Goal: Transaction & Acquisition: Download file/media

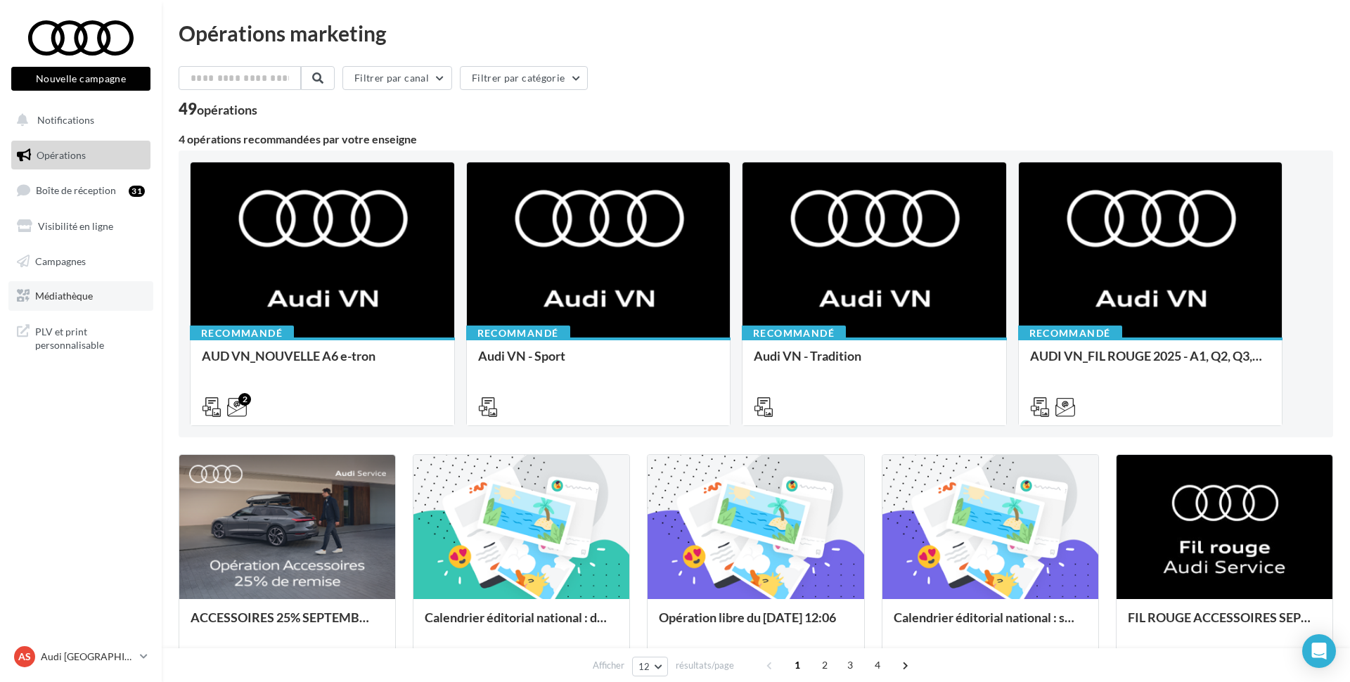
click at [85, 293] on span "Médiathèque" at bounding box center [64, 296] width 58 height 12
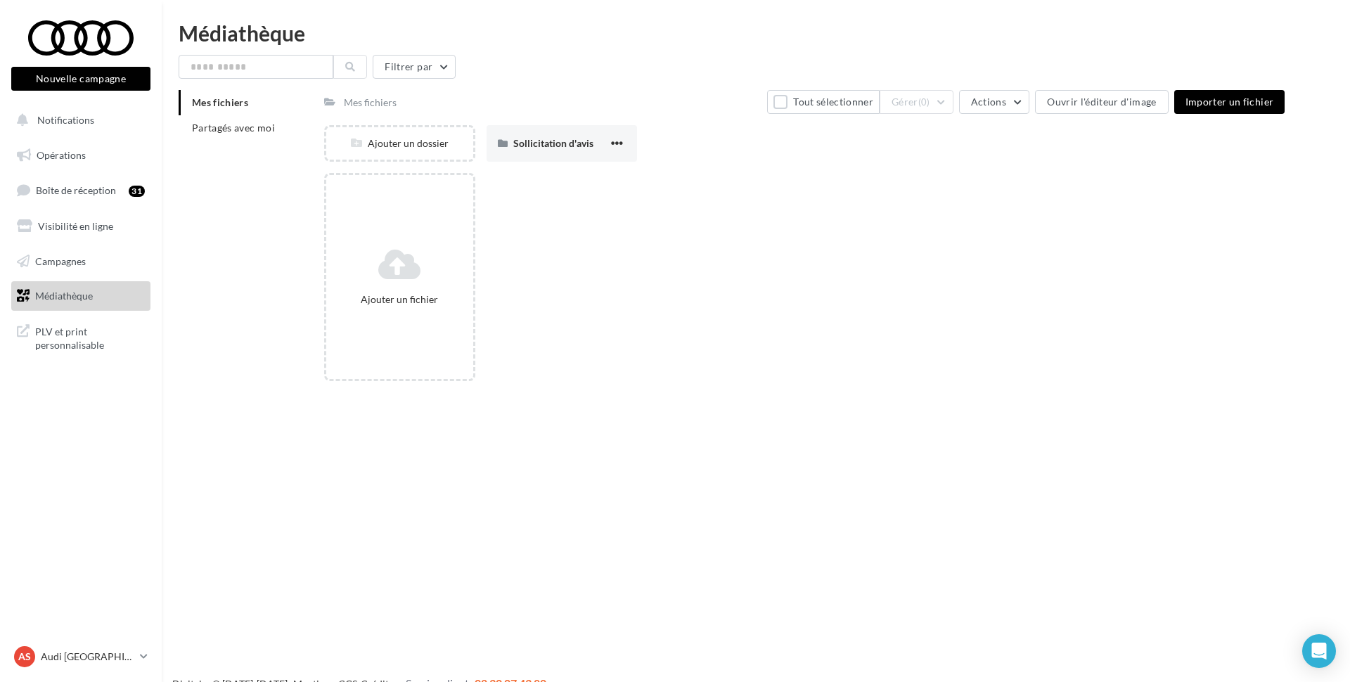
click at [245, 142] on div "Mes fichiers Partagés avec moi" at bounding box center [252, 121] width 146 height 62
click at [245, 138] on li "Partagés avec moi" at bounding box center [246, 127] width 134 height 25
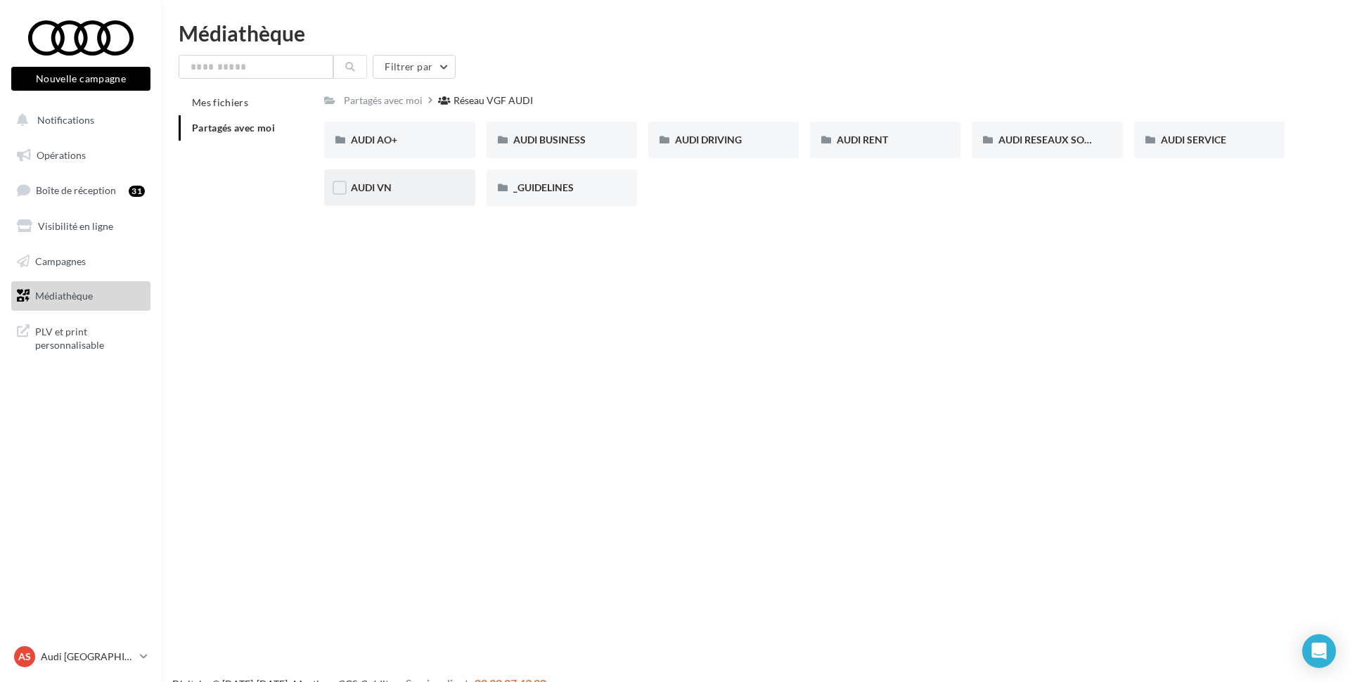
click at [435, 196] on div "AUDI VN" at bounding box center [399, 187] width 151 height 37
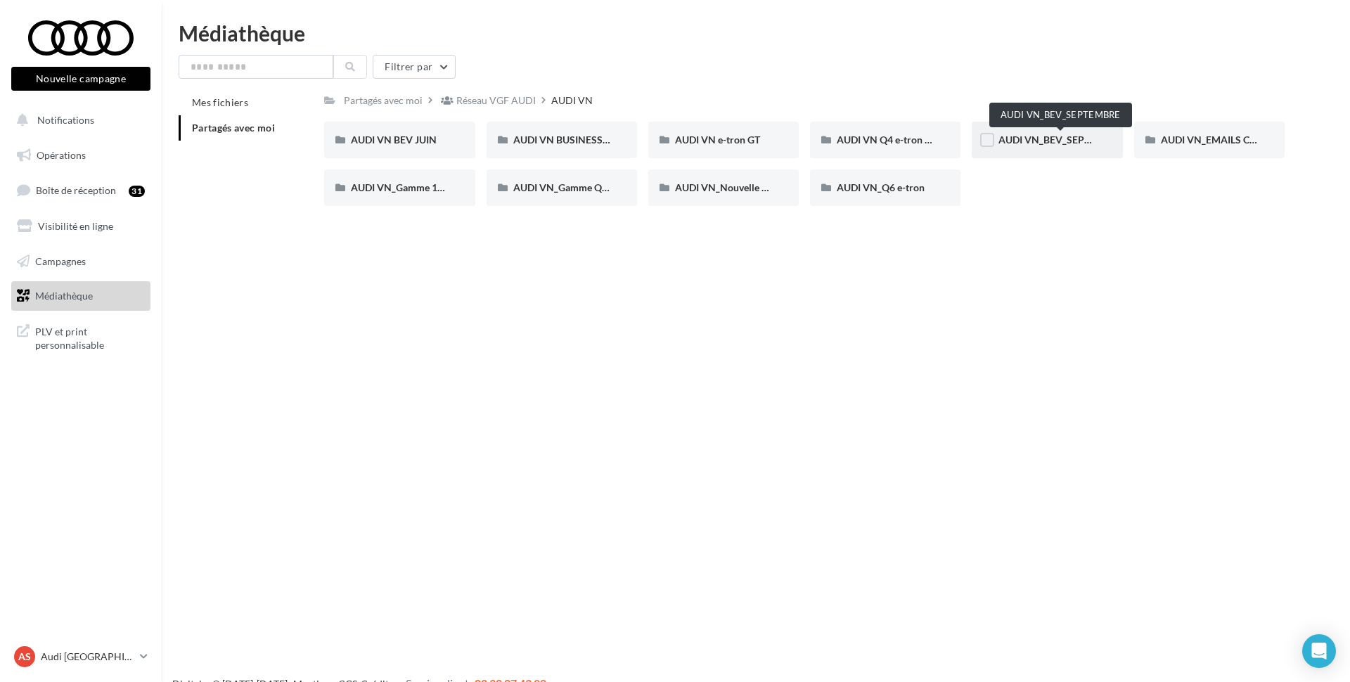
click at [1025, 139] on span "AUDI VN_BEV_SEPTEMBRE" at bounding box center [1061, 140] width 124 height 12
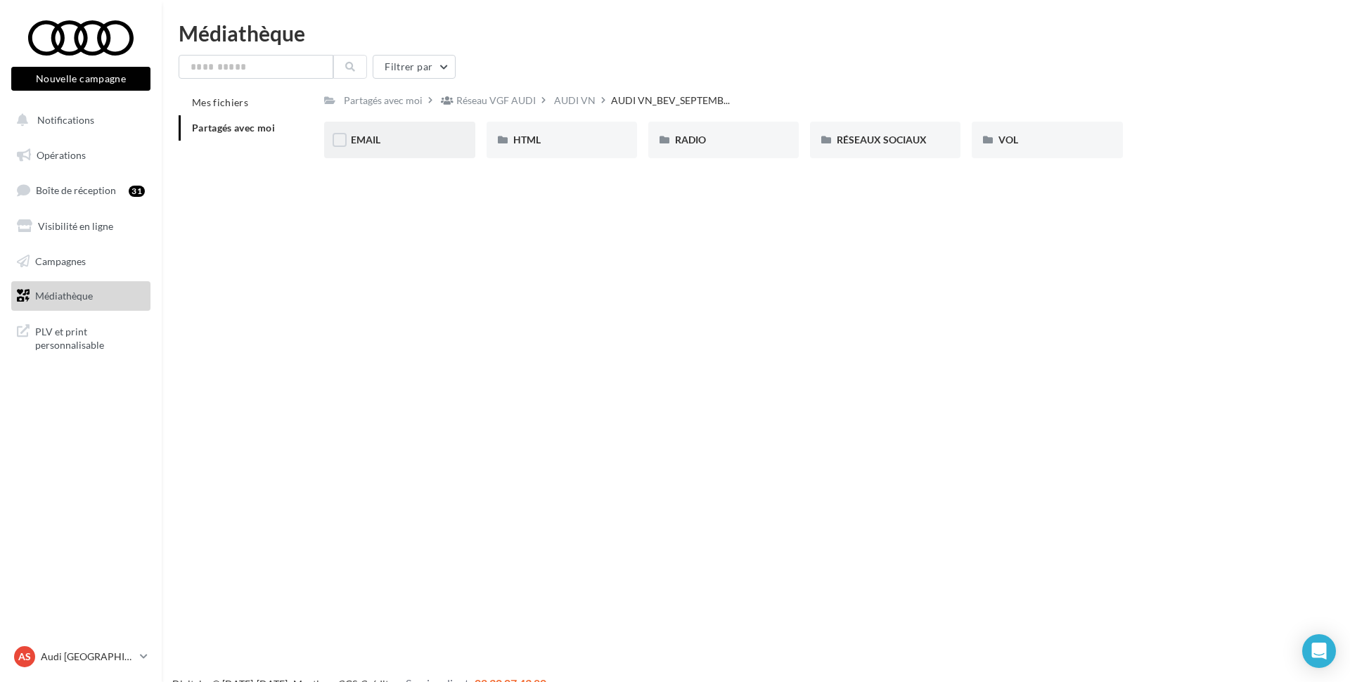
click at [400, 146] on div "EMAIL" at bounding box center [399, 140] width 97 height 14
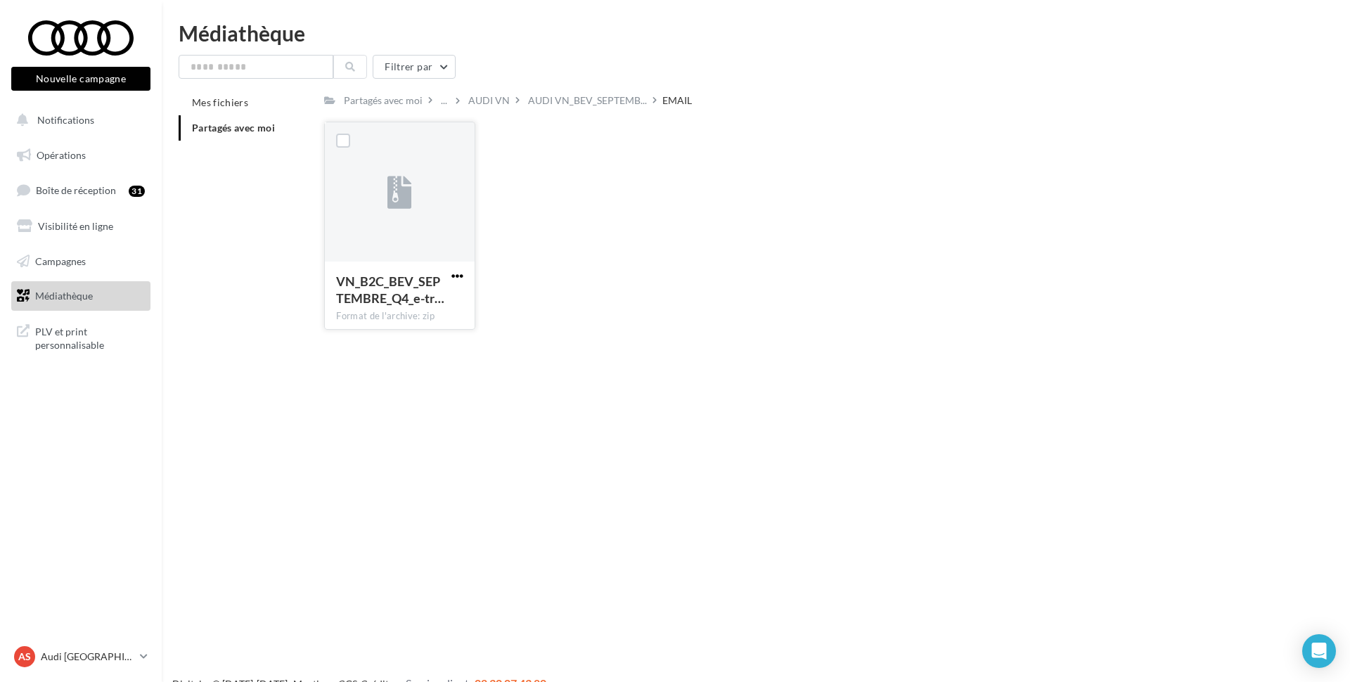
click at [461, 278] on span "button" at bounding box center [458, 276] width 12 height 12
click at [409, 304] on button "Télécharger" at bounding box center [396, 304] width 141 height 37
click at [385, 215] on div at bounding box center [399, 192] width 149 height 141
click at [382, 221] on div at bounding box center [399, 192] width 149 height 141
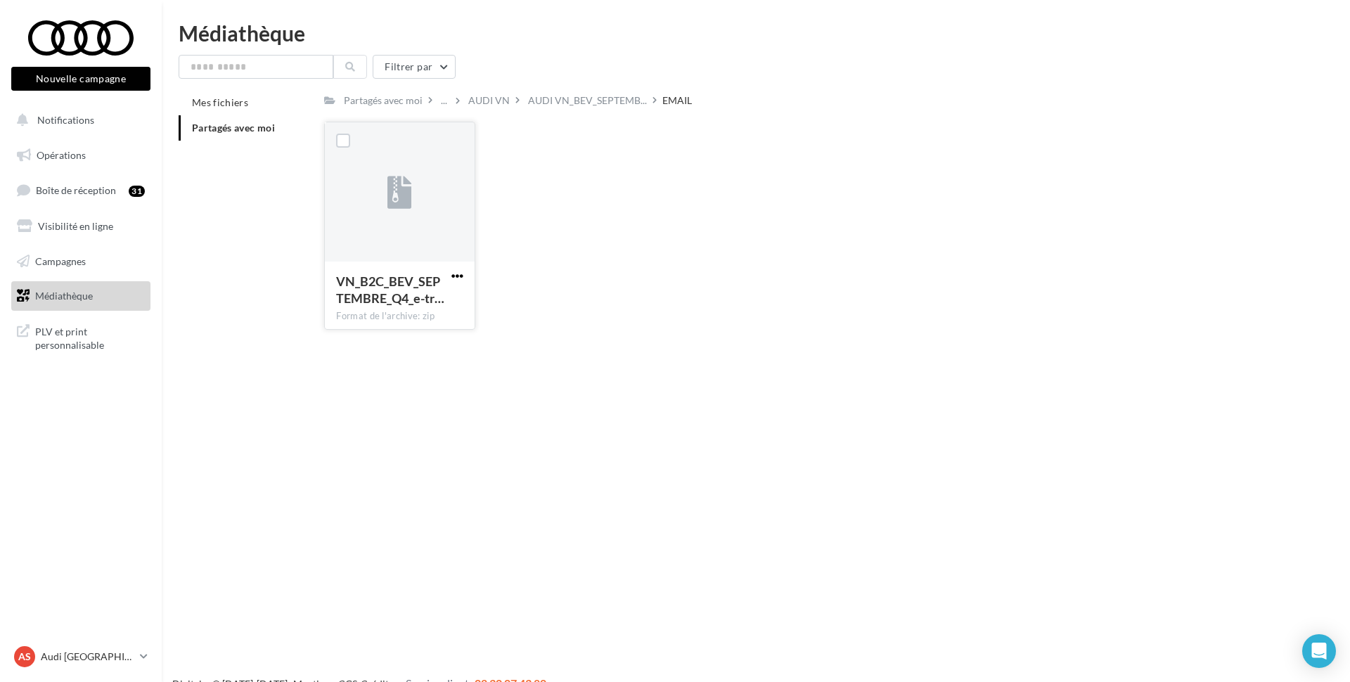
click at [454, 276] on span "button" at bounding box center [458, 276] width 12 height 12
click at [653, 324] on div "VN_B2C_BEV_SEPTEMBRE_Q4_e-tr… Format de l'archive: zip Télécharger Copier l'URL…" at bounding box center [810, 231] width 972 height 219
click at [223, 125] on span "Partagés avec moi" at bounding box center [233, 128] width 83 height 12
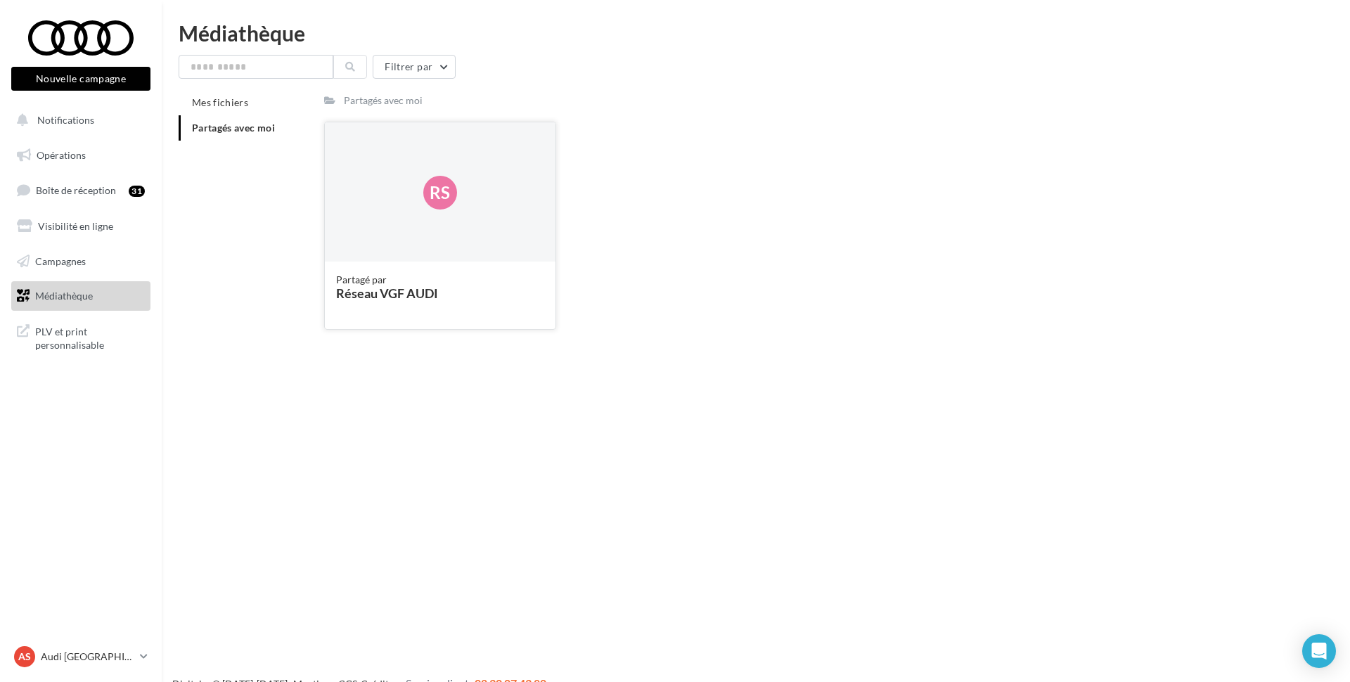
click at [382, 181] on div "Rs" at bounding box center [440, 192] width 230 height 141
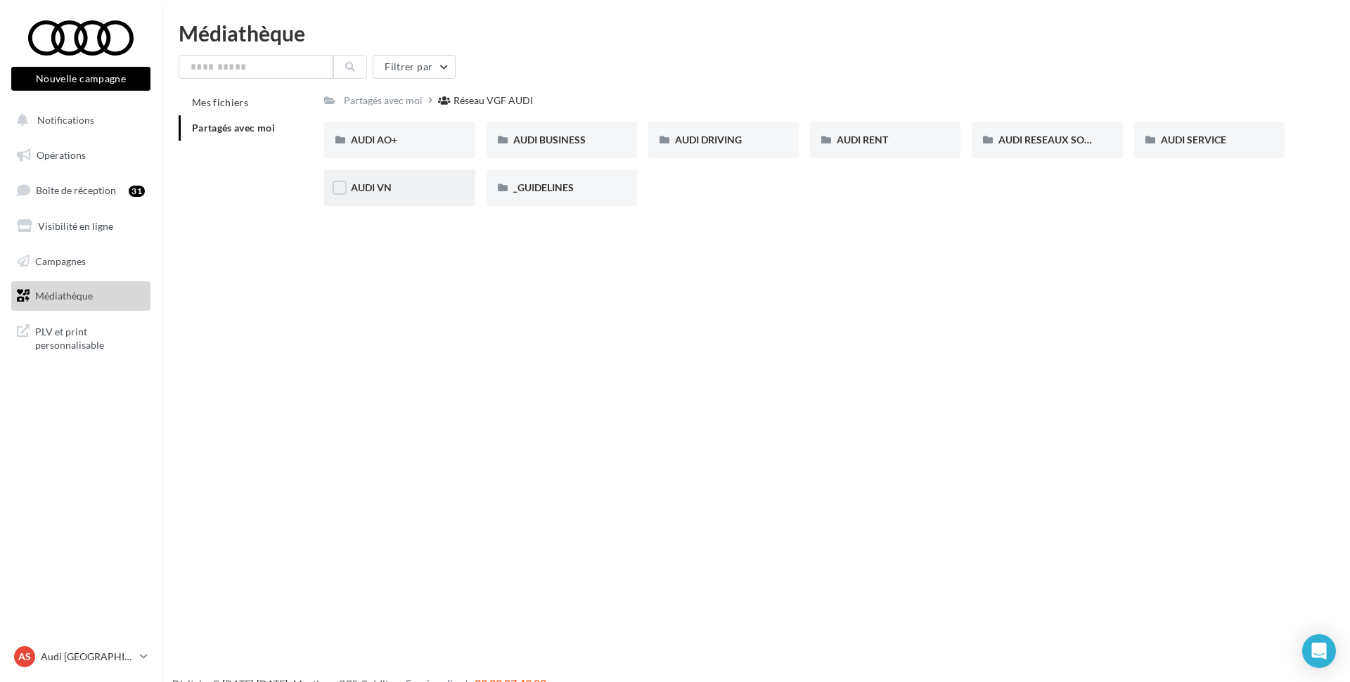
click at [416, 184] on div "AUDI VN" at bounding box center [399, 188] width 97 height 14
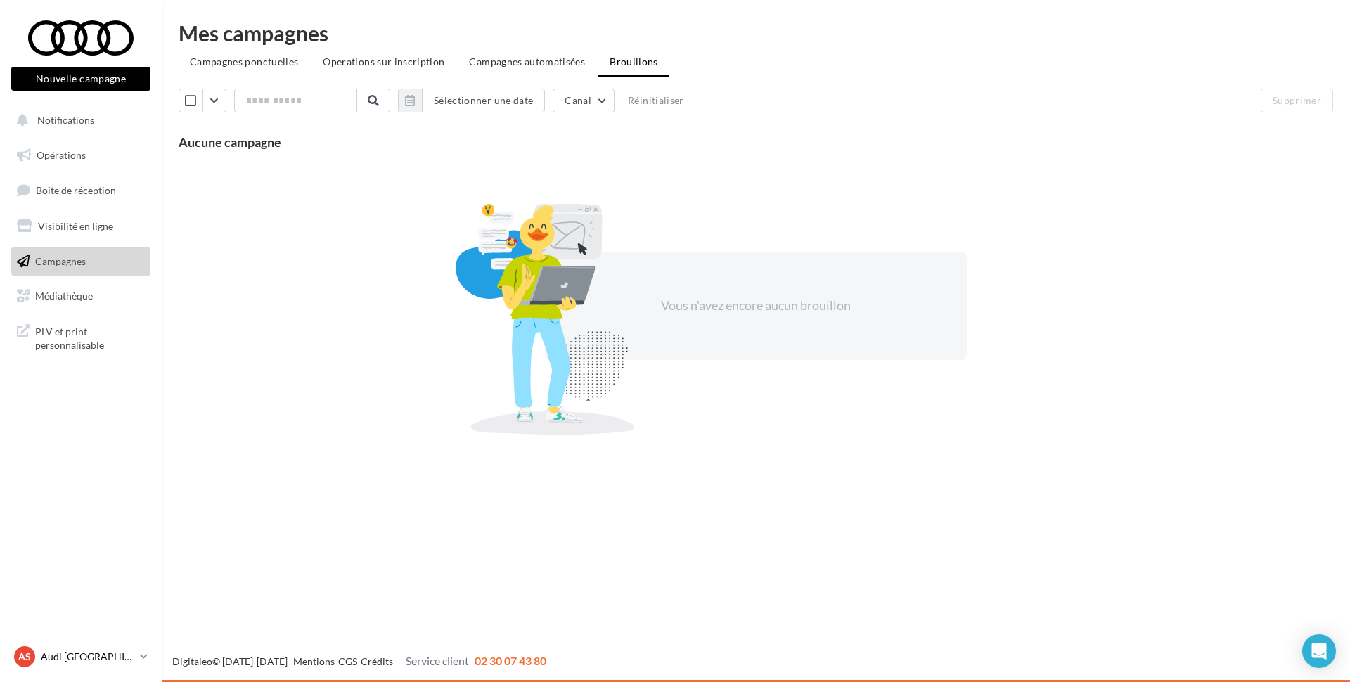
click at [91, 652] on p "Audi [GEOGRAPHIC_DATA]" at bounding box center [88, 657] width 94 height 14
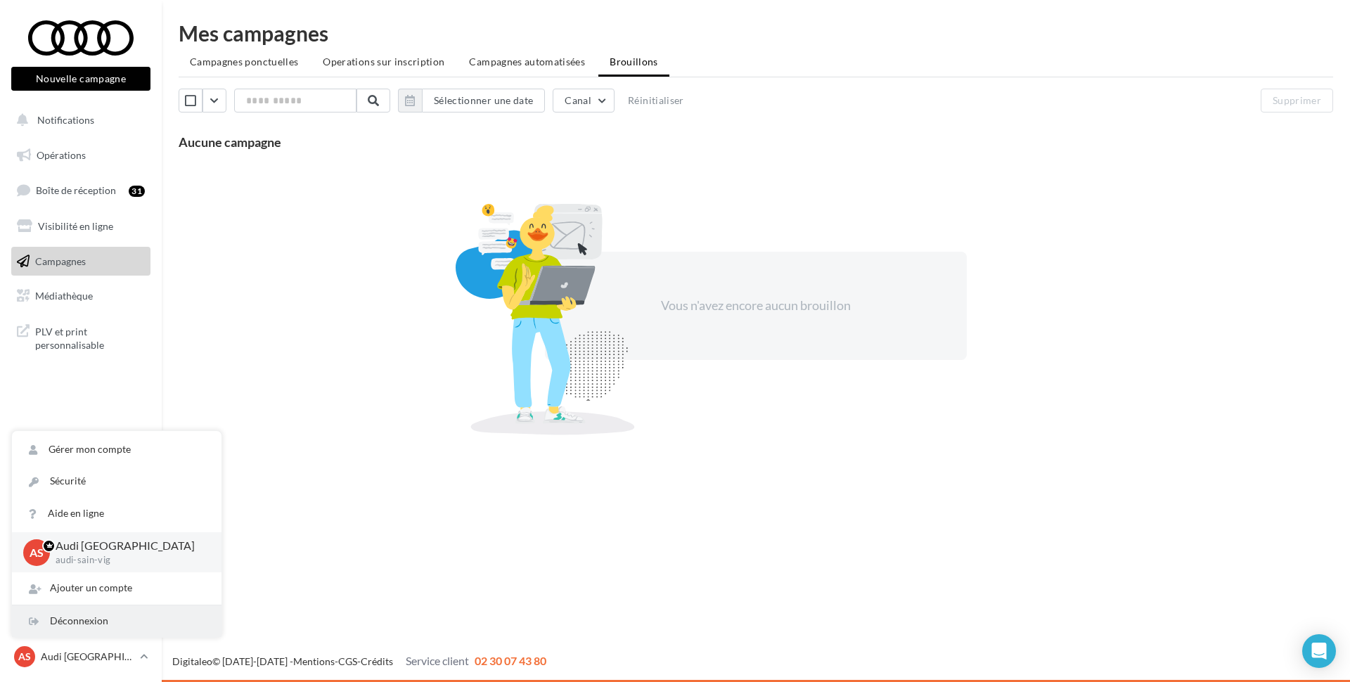
click at [91, 622] on div "Déconnexion" at bounding box center [117, 622] width 210 height 32
